Goal: Find specific page/section: Find specific page/section

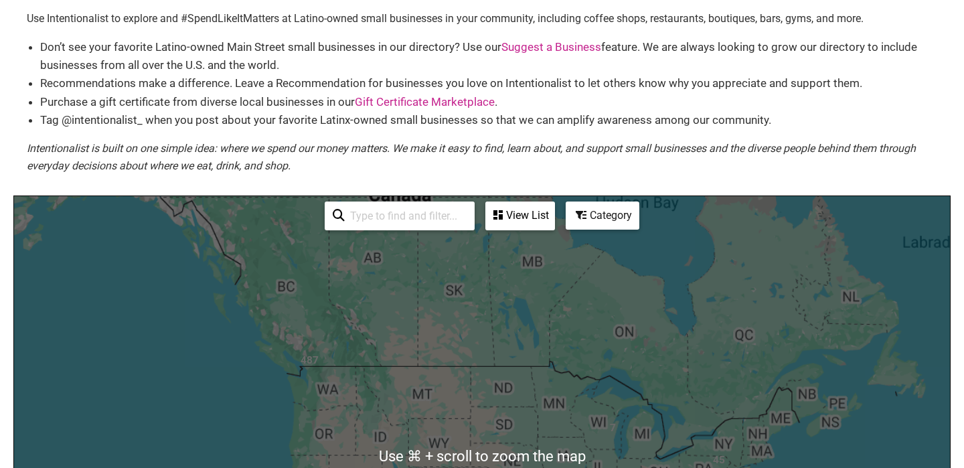
scroll to position [64, 0]
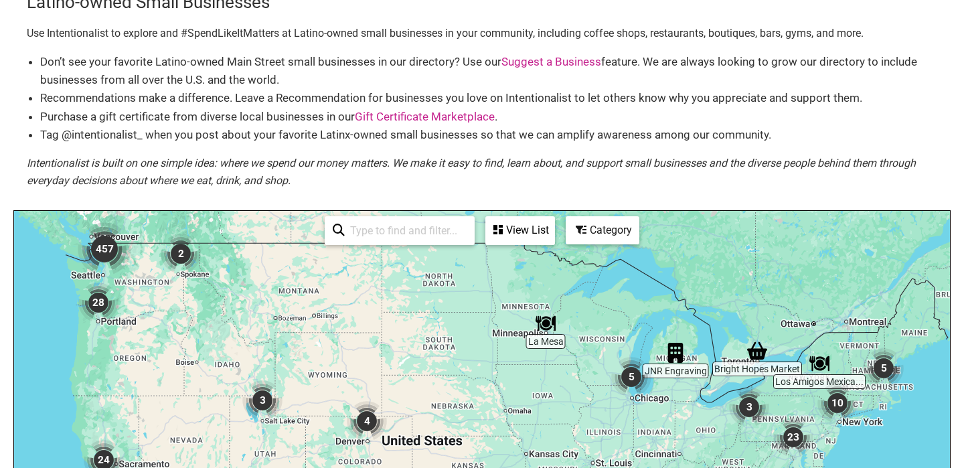
click at [380, 235] on input "search" at bounding box center [406, 230] width 122 height 26
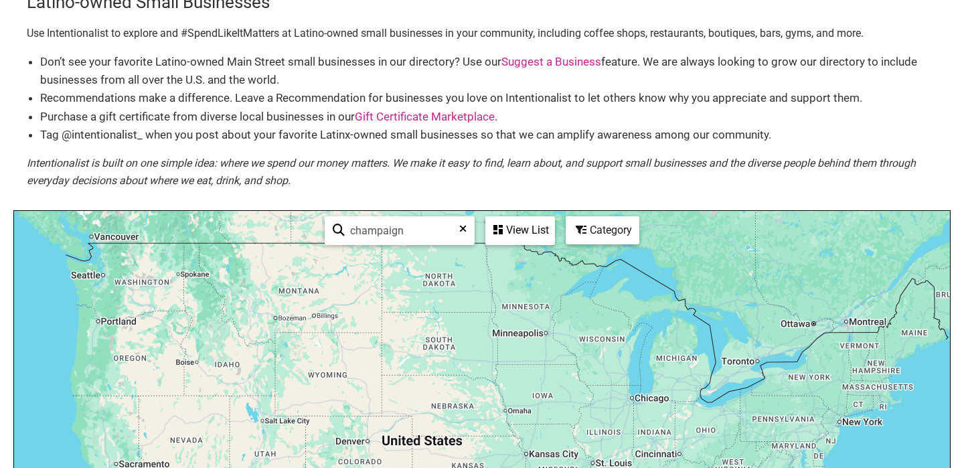
type input "champaign"
click at [461, 231] on icon at bounding box center [462, 233] width 7 height 20
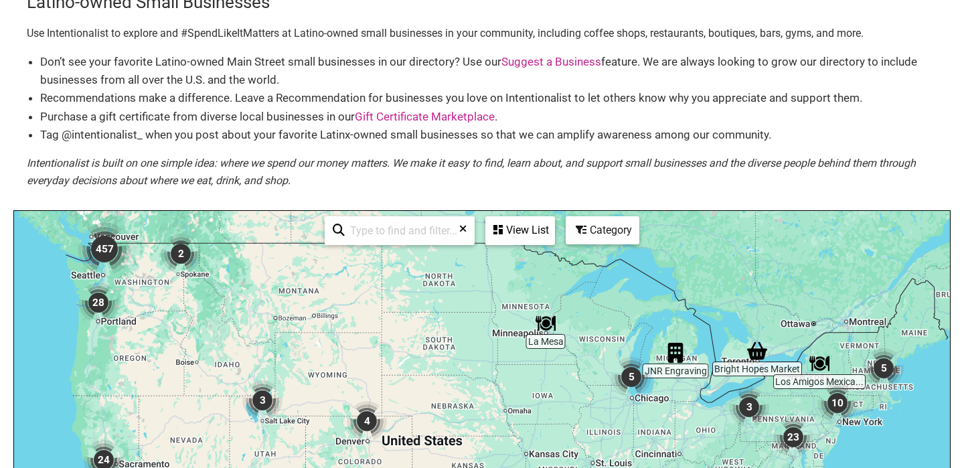
click at [602, 240] on div "Category" at bounding box center [602, 229] width 71 height 25
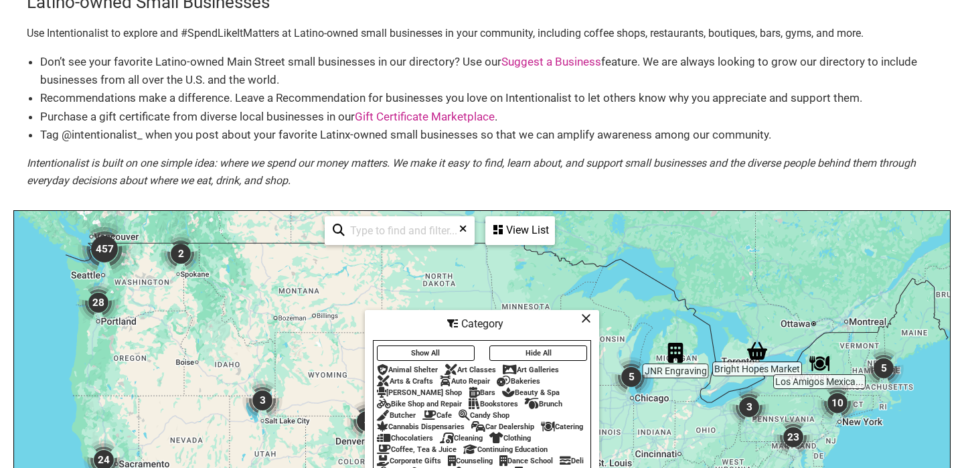
click at [585, 318] on icon at bounding box center [586, 318] width 10 height 1
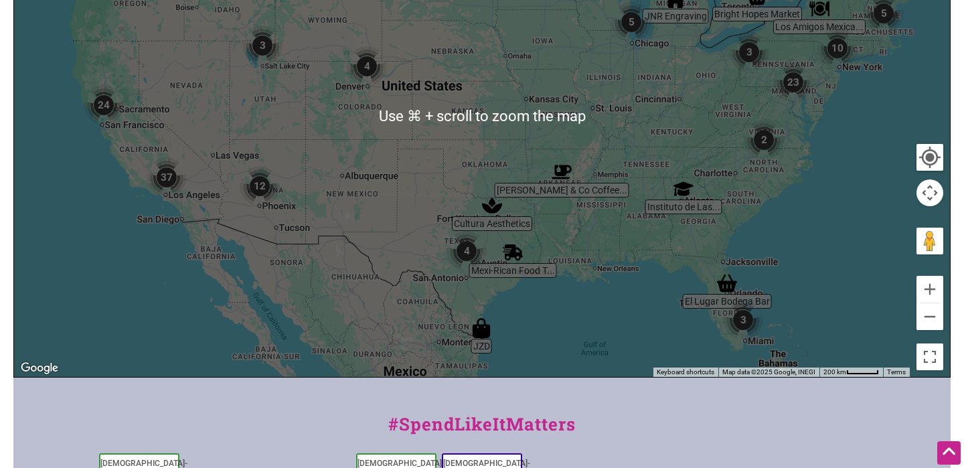
scroll to position [418, 0]
click at [618, 82] on div at bounding box center [481, 117] width 935 height 521
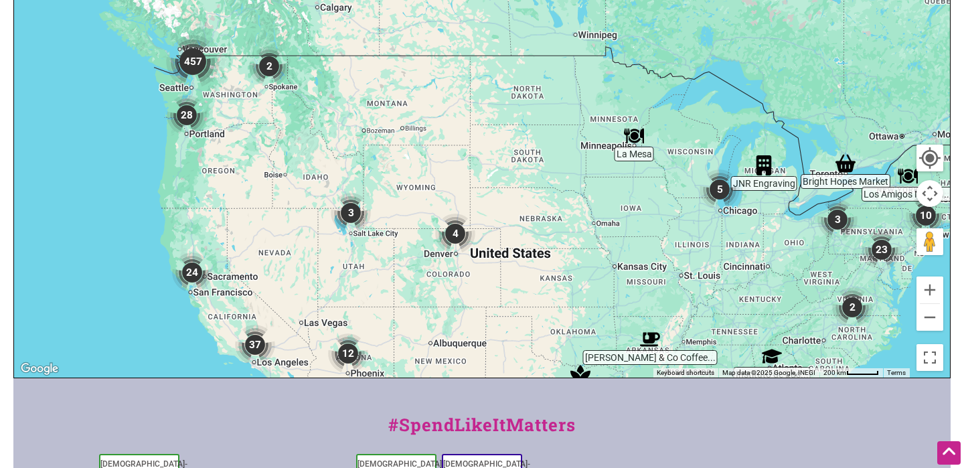
drag, startPoint x: 646, startPoint y: 82, endPoint x: 695, endPoint y: 225, distance: 151.9
click at [696, 225] on div at bounding box center [481, 117] width 935 height 521
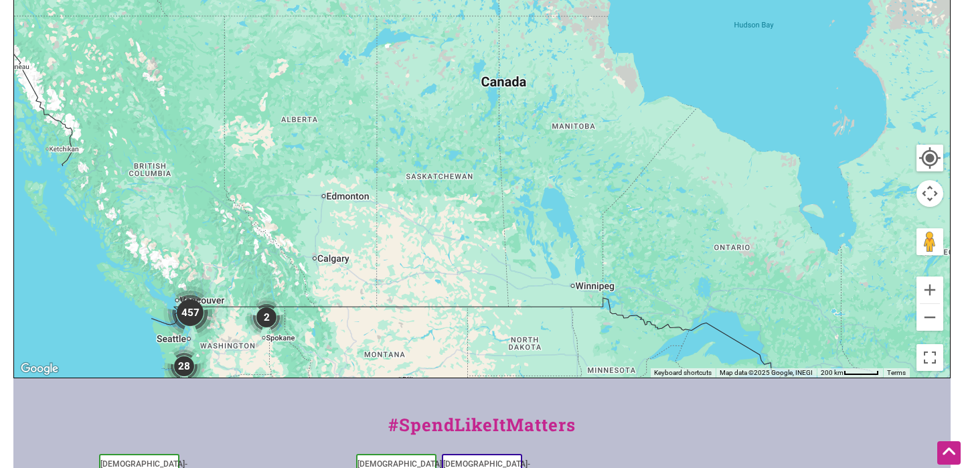
drag, startPoint x: 475, startPoint y: 113, endPoint x: 489, endPoint y: 354, distance: 241.3
click at [489, 363] on div at bounding box center [481, 117] width 935 height 521
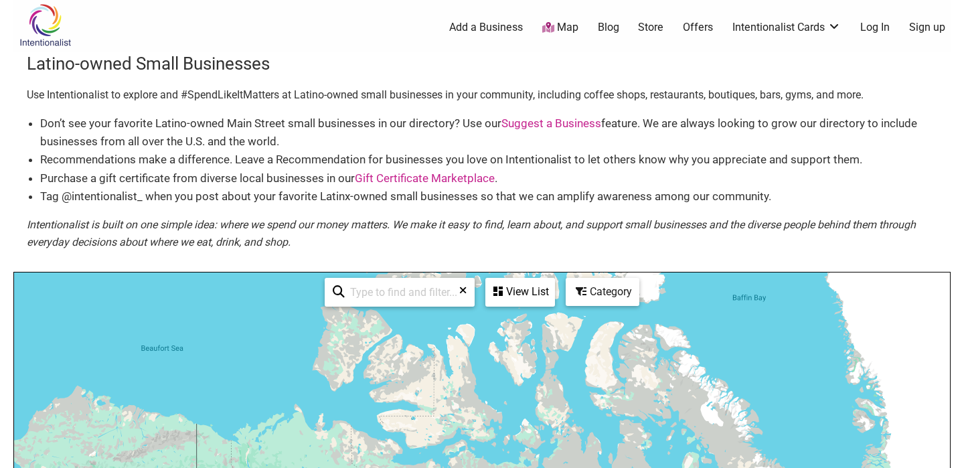
scroll to position [0, 0]
